Goal: Communication & Community: Connect with others

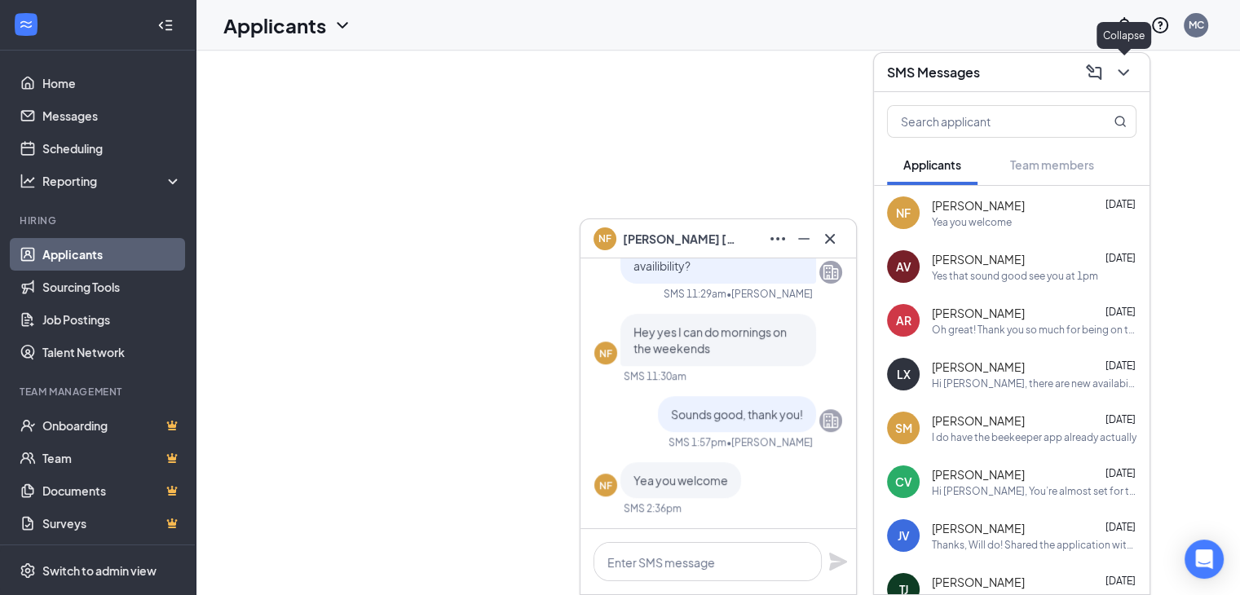
click at [1131, 78] on icon "ChevronDown" at bounding box center [1124, 73] width 20 height 20
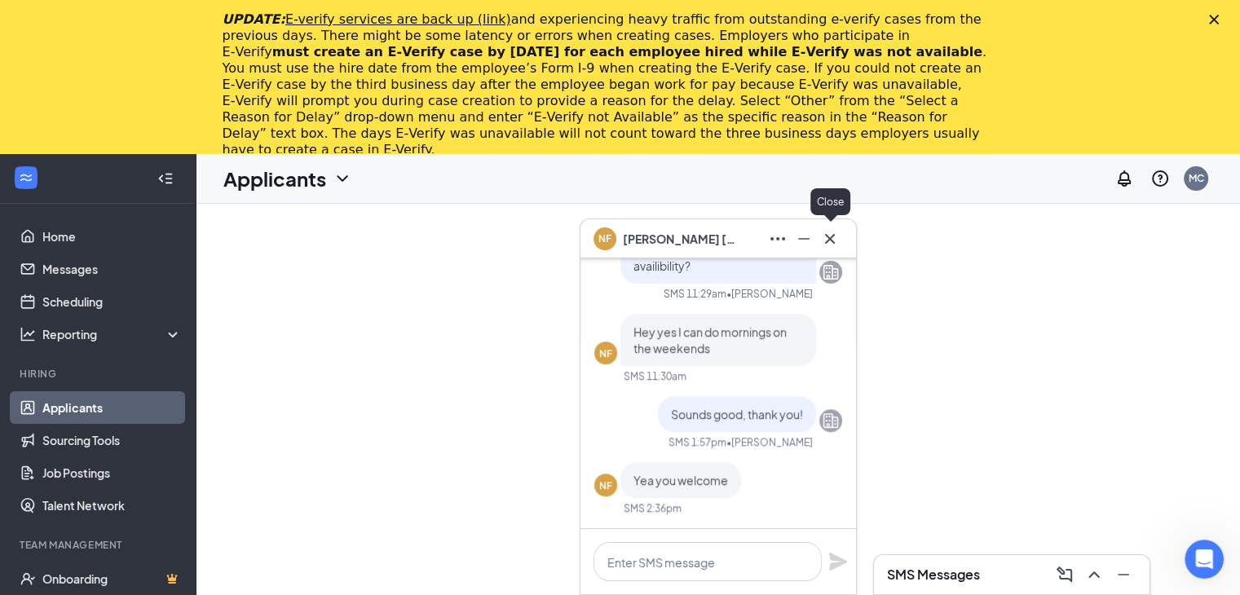
click at [822, 243] on icon "Cross" at bounding box center [830, 239] width 20 height 20
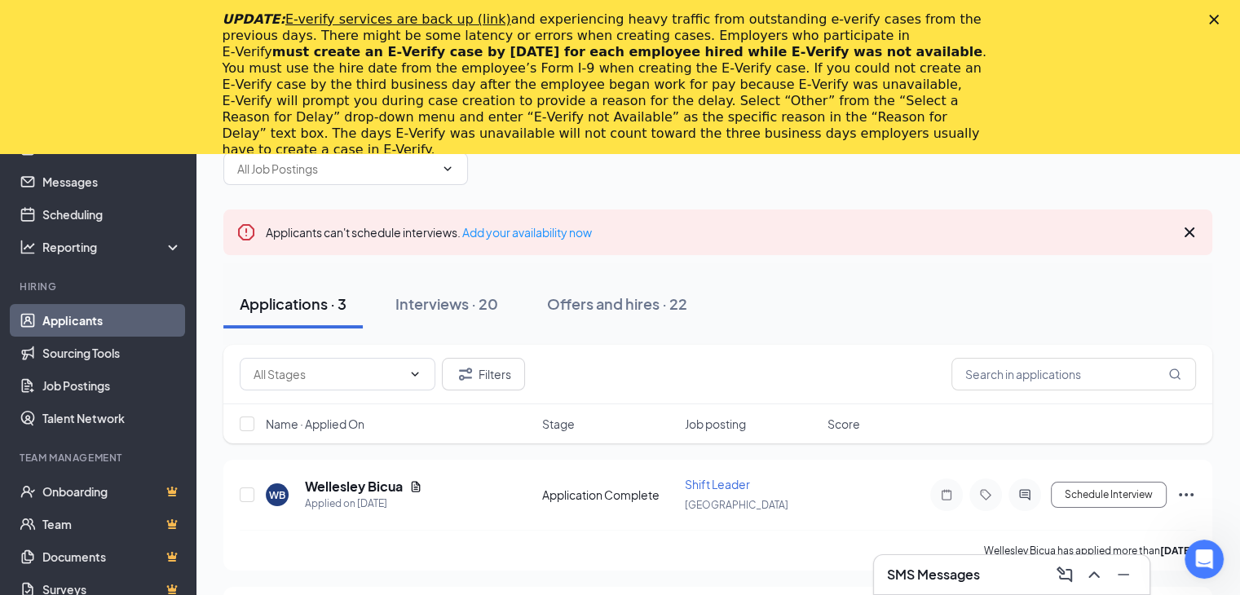
scroll to position [86, 0]
click at [440, 306] on div "Interviews · 20" at bounding box center [446, 305] width 103 height 20
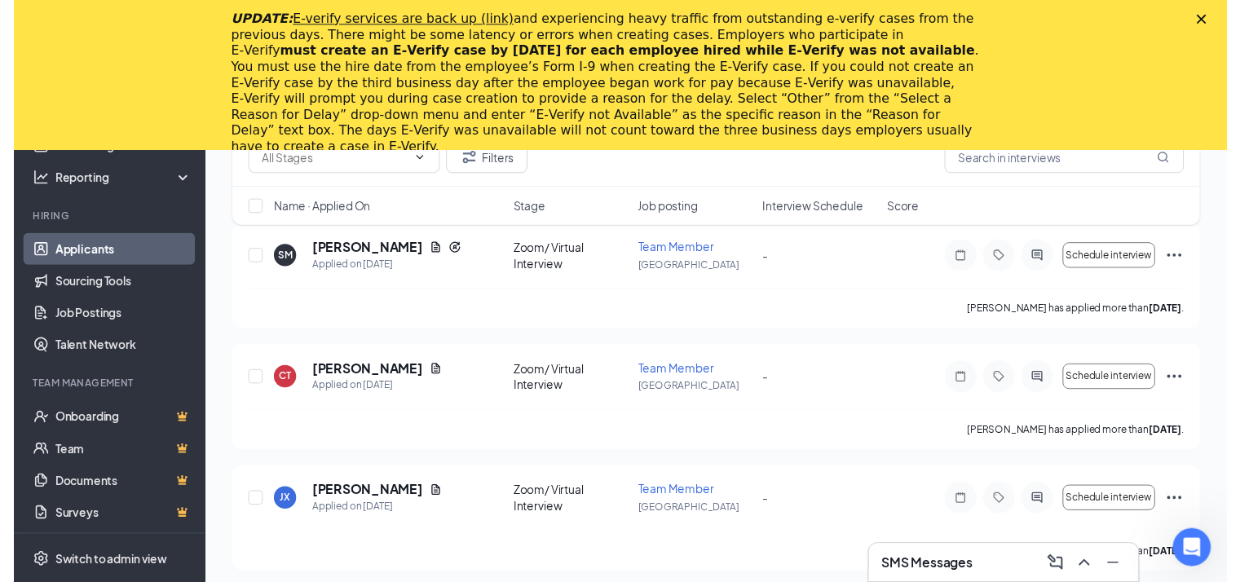
scroll to position [568, 0]
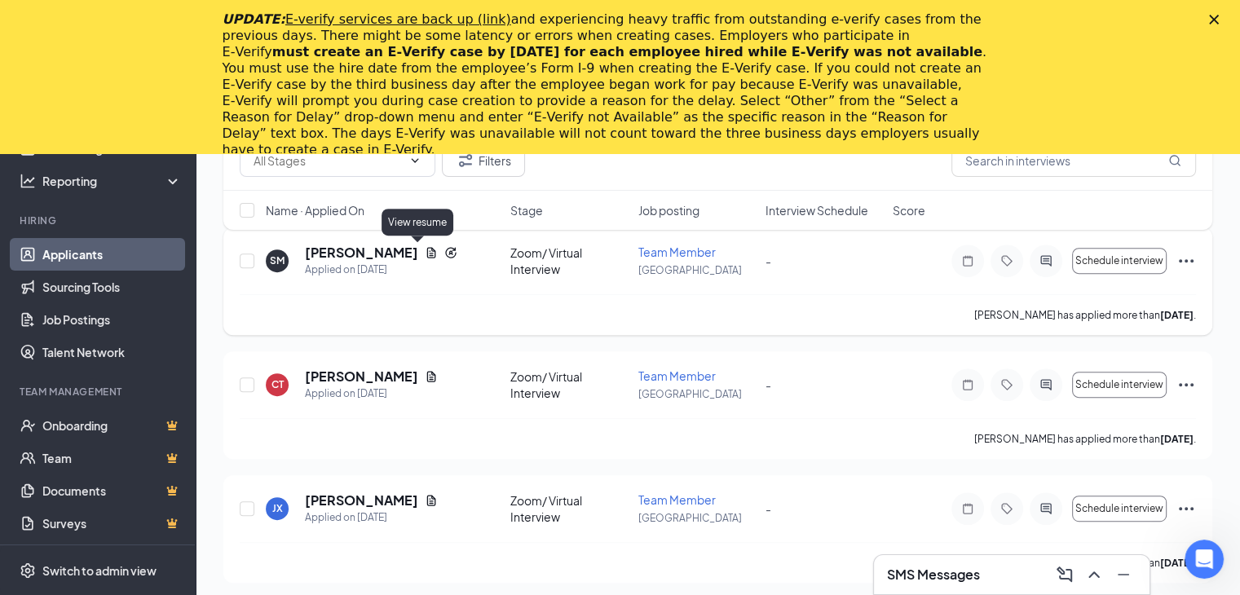
click at [425, 251] on icon "Document" at bounding box center [431, 252] width 13 height 13
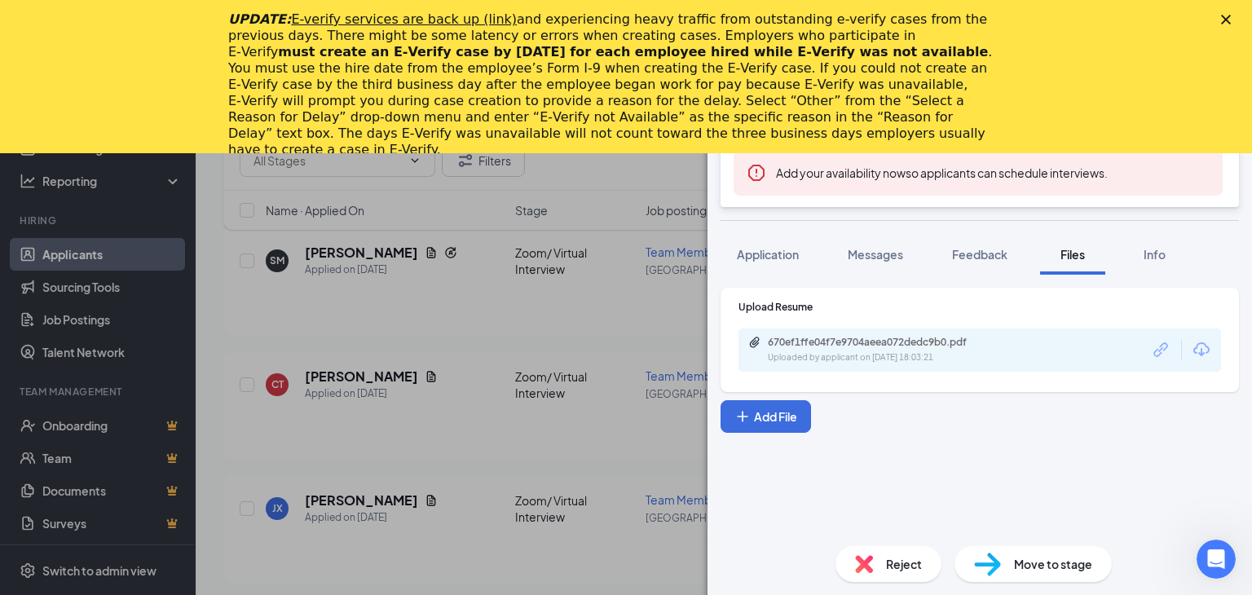
click at [628, 390] on div "[PERSON_NAME] Team Member at [GEOGRAPHIC_DATA] Add a tag Zoom/ Virtual Intervie…" at bounding box center [626, 297] width 1252 height 595
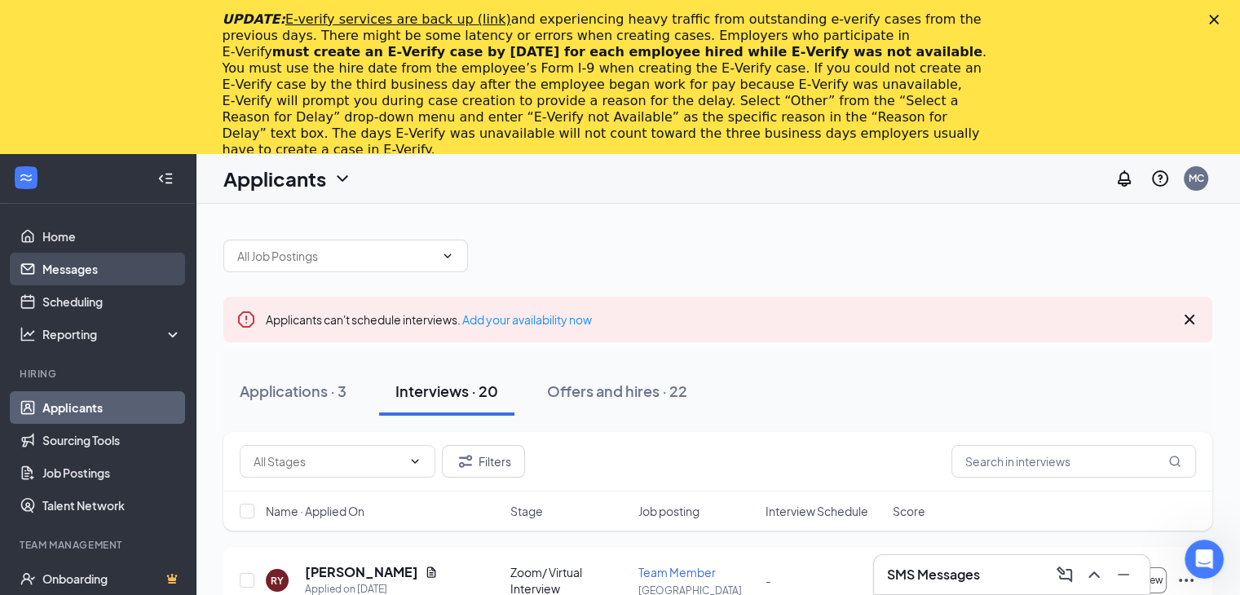
click at [86, 275] on link "Messages" at bounding box center [111, 269] width 139 height 33
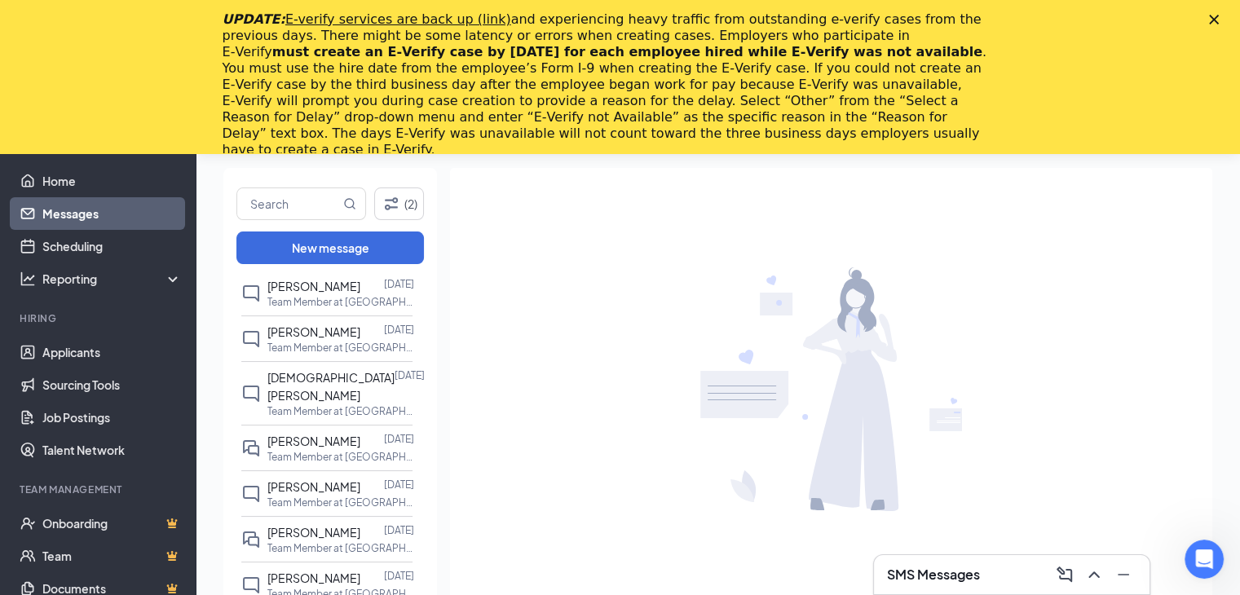
scroll to position [860, 0]
click at [326, 463] on p "Team Member at [GEOGRAPHIC_DATA]" at bounding box center [340, 456] width 147 height 14
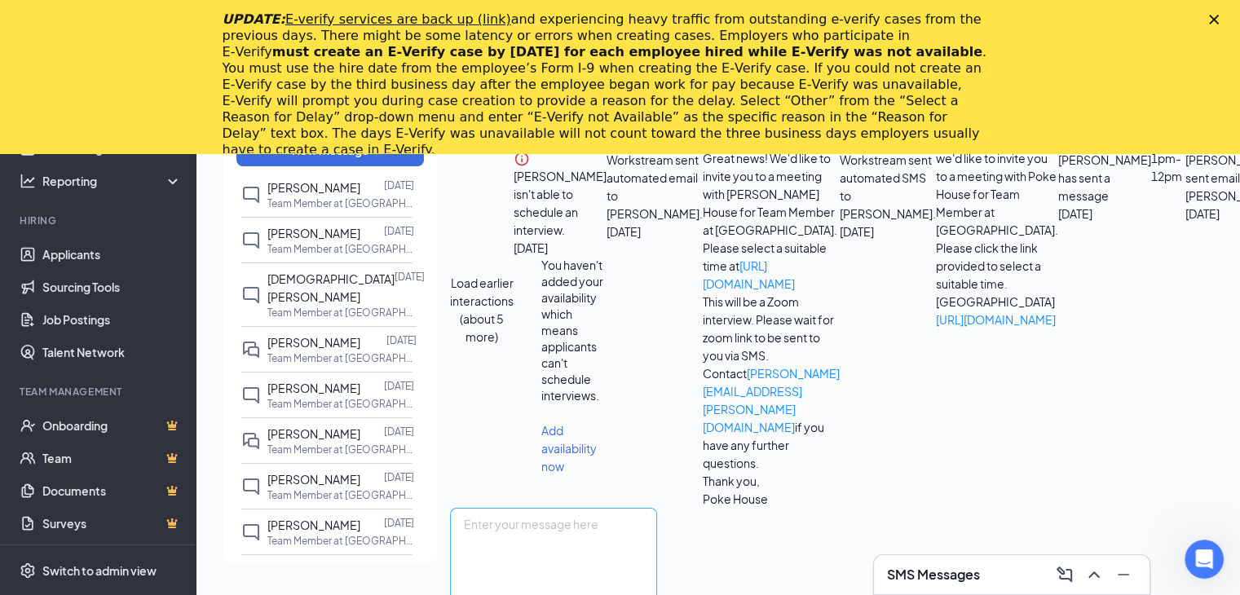
scroll to position [635, 0]
click at [577, 508] on textarea at bounding box center [553, 557] width 207 height 98
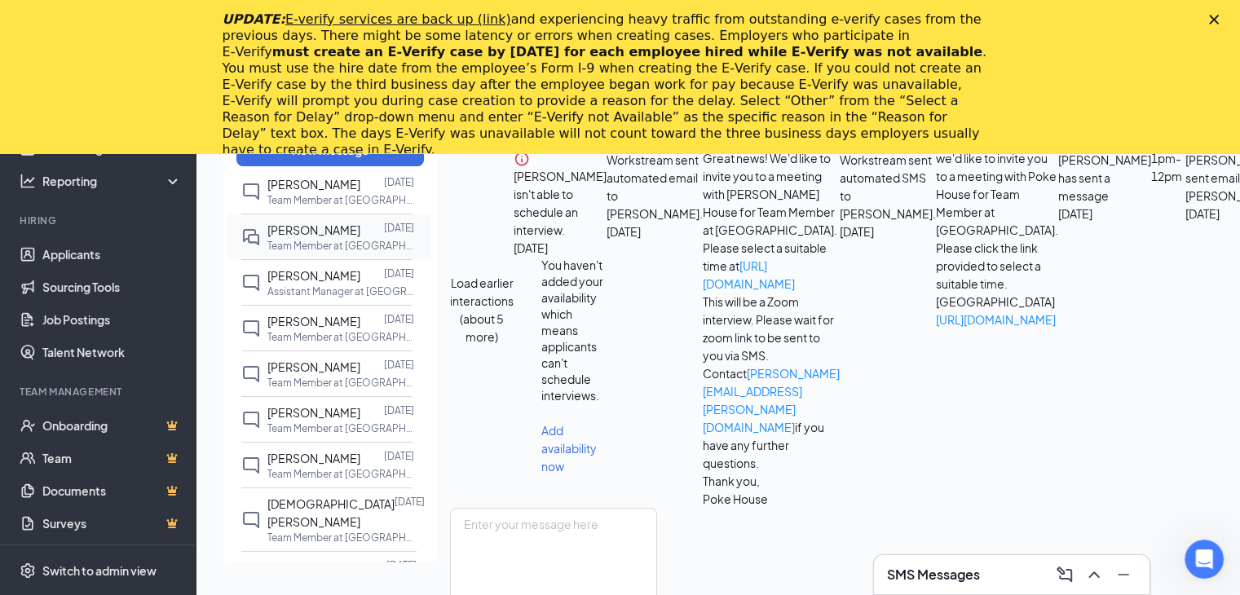
click at [325, 253] on p "Team Member at [GEOGRAPHIC_DATA]" at bounding box center [340, 246] width 147 height 14
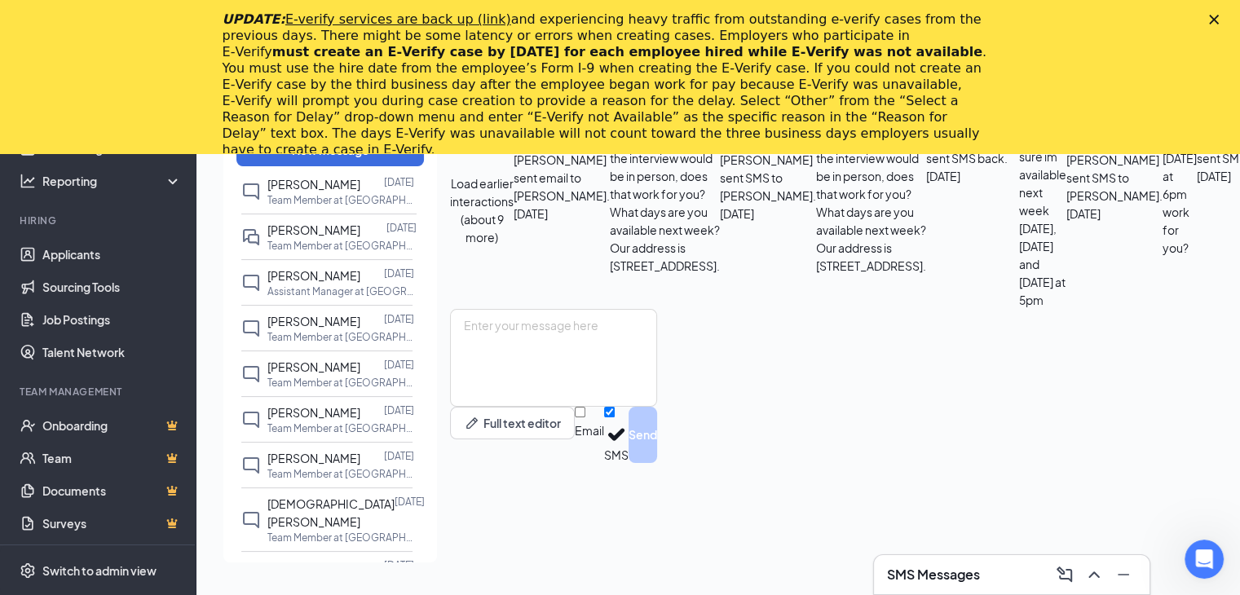
scroll to position [718, 0]
click at [1219, 15] on polygon "Close" at bounding box center [1214, 20] width 10 height 10
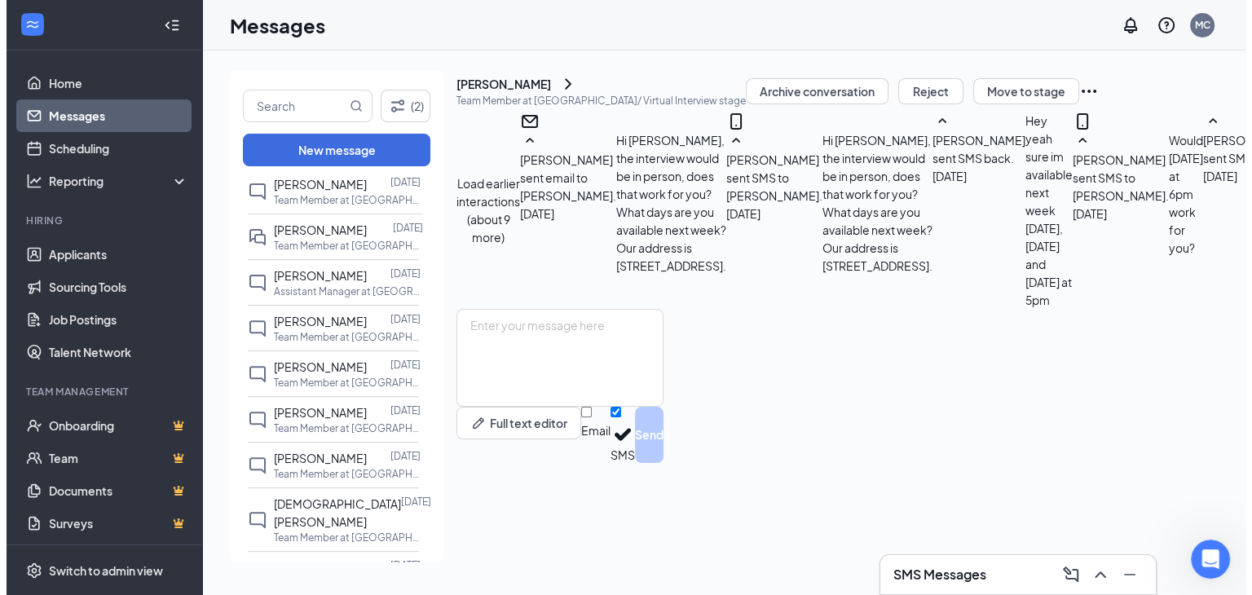
scroll to position [0, 0]
